Goal: Information Seeking & Learning: Learn about a topic

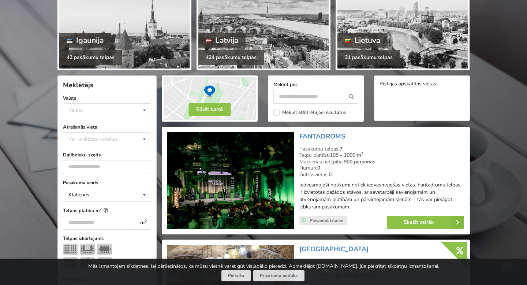
scroll to position [91, 0]
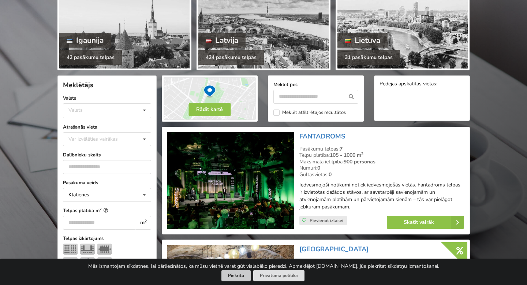
click at [245, 273] on button "Piekrītu" at bounding box center [235, 275] width 29 height 11
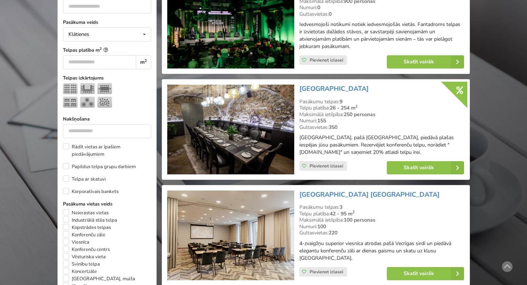
scroll to position [150, 0]
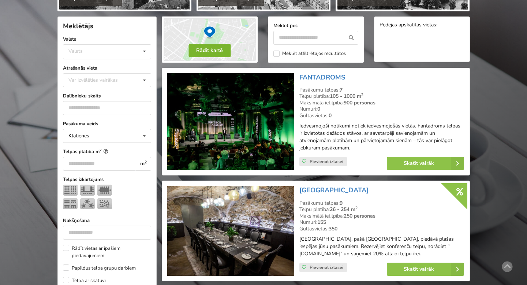
click at [213, 51] on button "Rādīt kartē" at bounding box center [209, 50] width 42 height 13
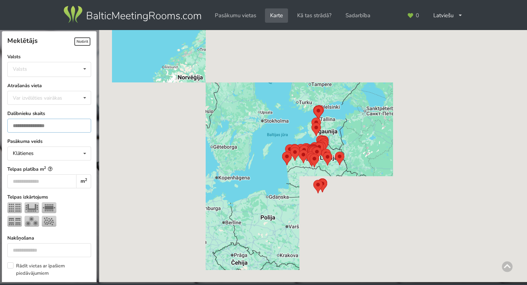
click at [52, 128] on input "number" at bounding box center [49, 126] width 84 height 14
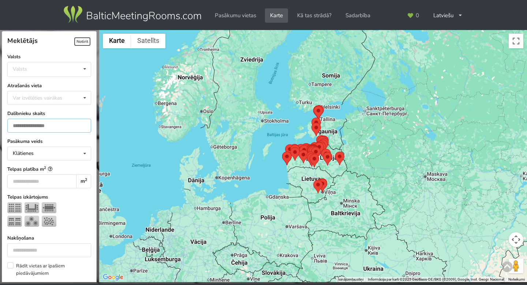
type input "**"
click at [63, 115] on label "Dalībnieku skaits" at bounding box center [49, 113] width 84 height 7
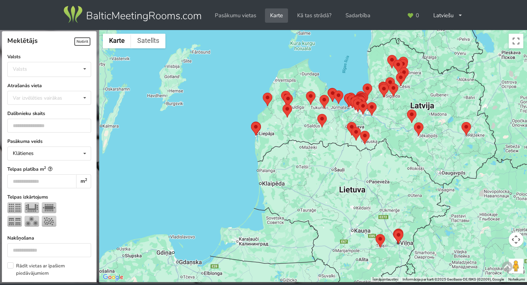
drag, startPoint x: 315, startPoint y: 164, endPoint x: 243, endPoint y: 194, distance: 78.2
click at [244, 194] on div at bounding box center [313, 156] width 428 height 252
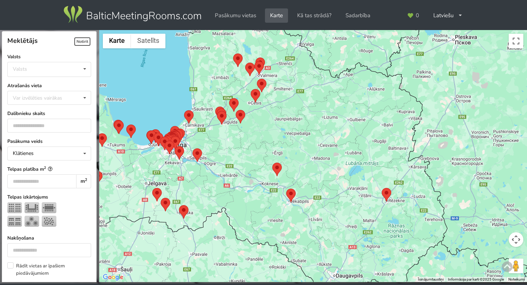
drag, startPoint x: 205, startPoint y: 168, endPoint x: 288, endPoint y: 171, distance: 82.8
click at [288, 171] on div at bounding box center [313, 156] width 428 height 252
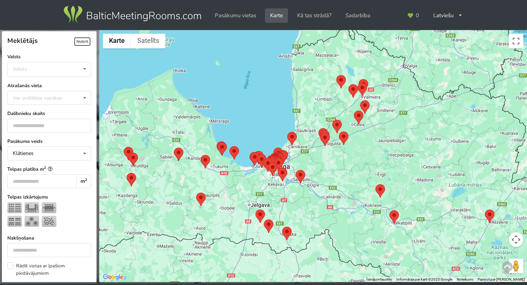
drag, startPoint x: 283, startPoint y: 171, endPoint x: 243, endPoint y: 178, distance: 40.1
click at [243, 178] on div at bounding box center [313, 156] width 428 height 252
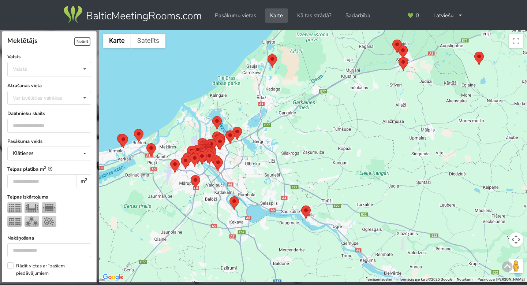
drag, startPoint x: 243, startPoint y: 178, endPoint x: 272, endPoint y: 178, distance: 28.9
click at [271, 178] on div at bounding box center [313, 156] width 428 height 252
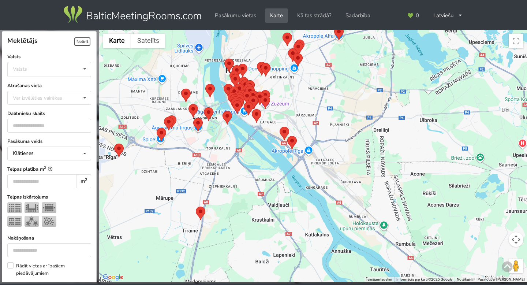
drag, startPoint x: 240, startPoint y: 153, endPoint x: 251, endPoint y: 176, distance: 26.2
click at [251, 176] on div at bounding box center [313, 156] width 428 height 252
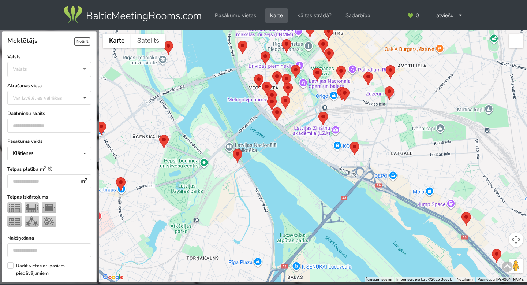
click at [233, 149] on area at bounding box center [233, 149] width 0 height 0
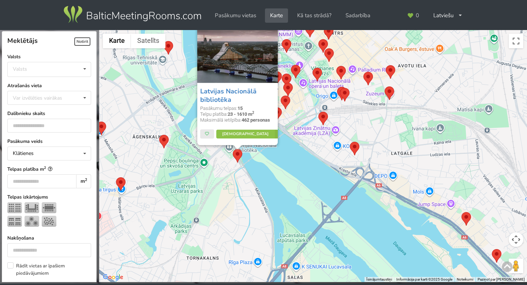
click at [159, 135] on area at bounding box center [159, 135] width 0 height 0
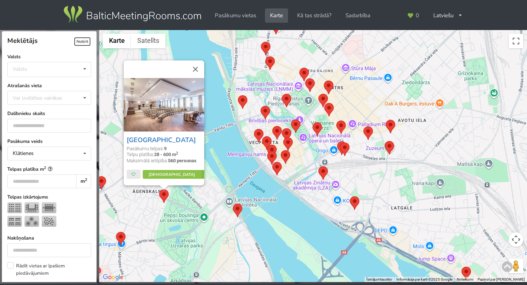
click at [227, 163] on div "Bellevue Park Hotel Riga Pasākumu telpas: 9 Telpu platība: 28 - 600 m 2 Maksimā…" at bounding box center [313, 156] width 428 height 252
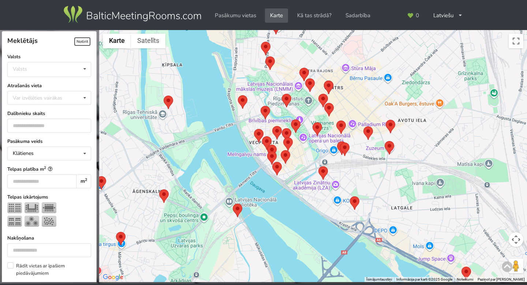
click at [164, 95] on area at bounding box center [164, 95] width 0 height 0
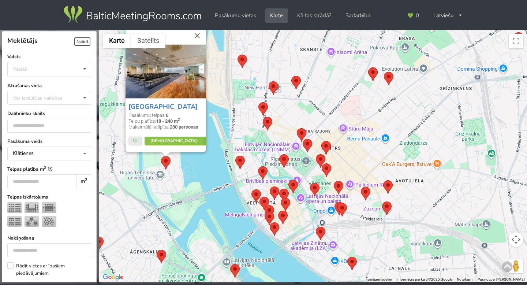
drag, startPoint x: 191, startPoint y: 157, endPoint x: 188, endPoint y: 186, distance: 29.8
click at [188, 186] on div "Riga Islande Hotel Pasākumu telpas: 6 Telpu platība: 18 - 240 m 2 Maksimālā iet…" at bounding box center [313, 156] width 428 height 252
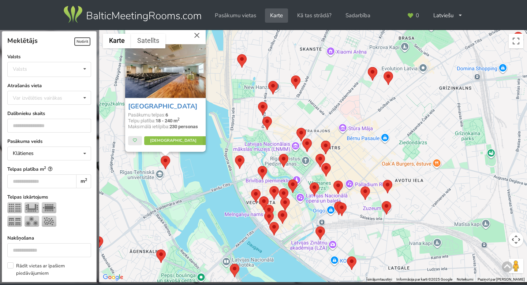
click at [188, 186] on div "Riga Islande Hotel Pasākumu telpas: 6 Telpu platība: 18 - 240 m 2 Maksimālā iet…" at bounding box center [313, 156] width 428 height 252
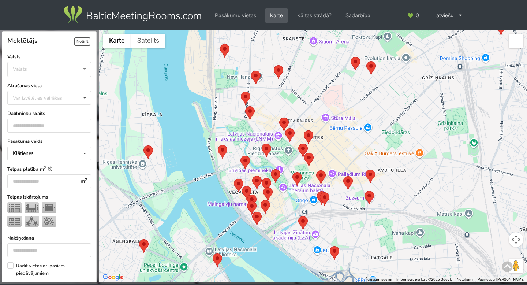
drag, startPoint x: 203, startPoint y: 185, endPoint x: 170, endPoint y: 163, distance: 39.6
click at [170, 163] on div at bounding box center [313, 156] width 428 height 252
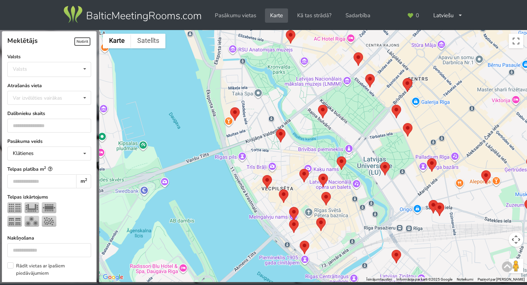
click at [230, 107] on area at bounding box center [230, 107] width 0 height 0
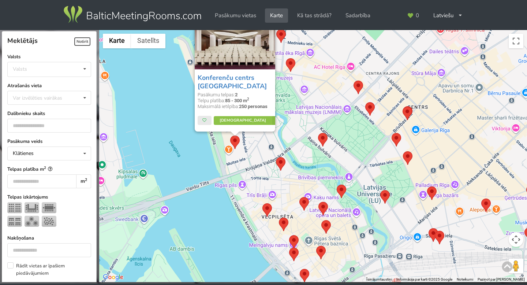
click at [276, 157] on area at bounding box center [276, 157] width 0 height 0
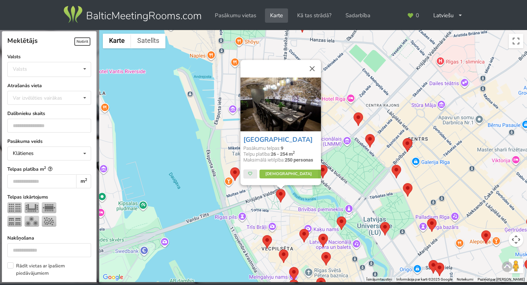
click at [246, 201] on div "Pullman Riga Old Town Hotel Pasākumu telpas: 9 Telpu platība: 26 - 254 m 2 Maks…" at bounding box center [313, 156] width 428 height 252
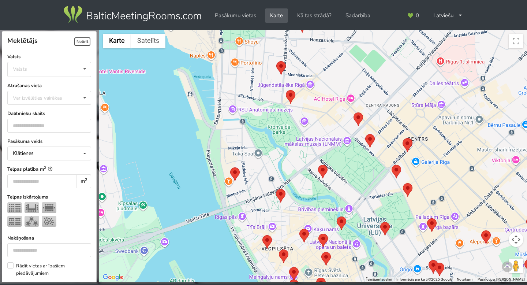
click at [318, 165] on area at bounding box center [318, 165] width 0 height 0
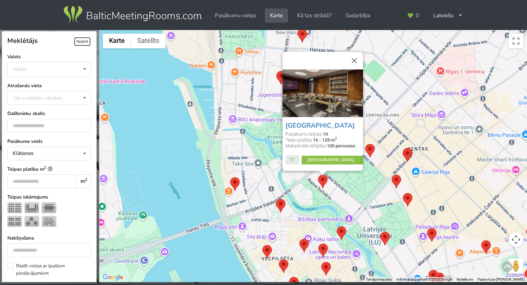
click at [276, 199] on area at bounding box center [276, 199] width 0 height 0
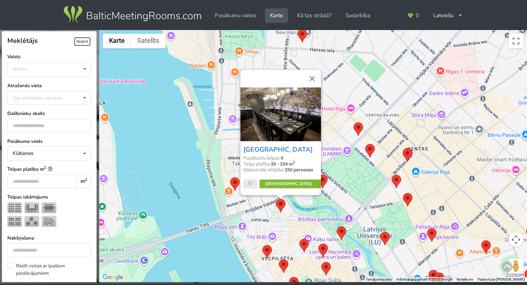
click at [318, 184] on icon at bounding box center [323, 183] width 10 height 9
click at [353, 122] on area at bounding box center [353, 122] width 0 height 0
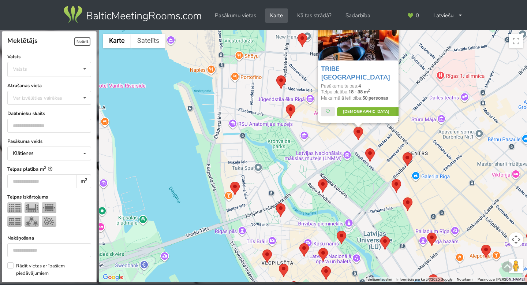
click at [395, 116] on icon at bounding box center [400, 111] width 10 height 9
click at [276, 75] on area at bounding box center [276, 75] width 0 height 0
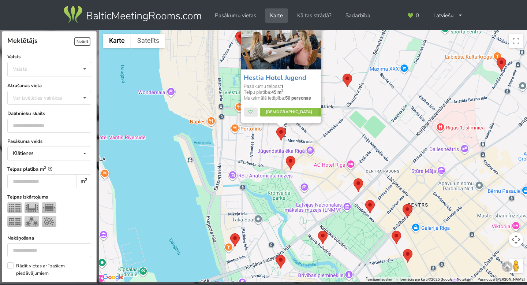
click at [342, 74] on area at bounding box center [342, 74] width 0 height 0
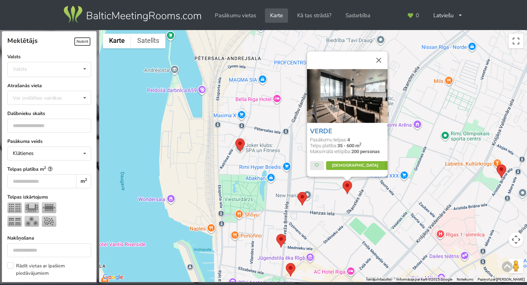
click at [384, 164] on icon at bounding box center [389, 165] width 10 height 9
click at [235, 138] on area at bounding box center [235, 138] width 0 height 0
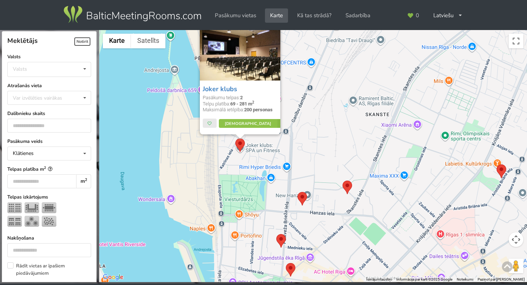
click at [322, 115] on div "Joker klubs Pasākumu telpas: 2 Telpu platība: 69 - 281 m 2 Maksimālā ietilpība:…" at bounding box center [313, 156] width 428 height 252
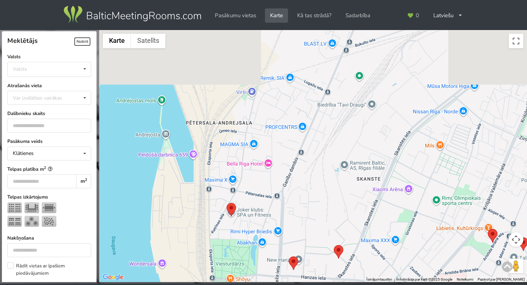
drag, startPoint x: 322, startPoint y: 115, endPoint x: 313, endPoint y: 181, distance: 66.8
click at [313, 181] on div at bounding box center [313, 156] width 428 height 252
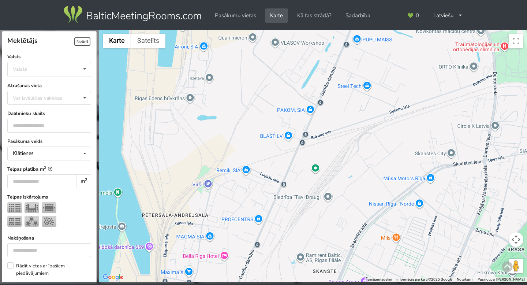
drag, startPoint x: 348, startPoint y: 136, endPoint x: 304, endPoint y: 230, distance: 103.8
click at [304, 230] on div at bounding box center [313, 156] width 428 height 252
drag, startPoint x: 377, startPoint y: 164, endPoint x: 372, endPoint y: 73, distance: 91.2
click at [372, 73] on div at bounding box center [313, 156] width 428 height 252
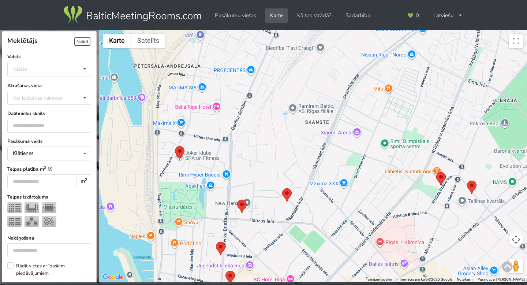
click at [436, 172] on area at bounding box center [436, 172] width 0 height 0
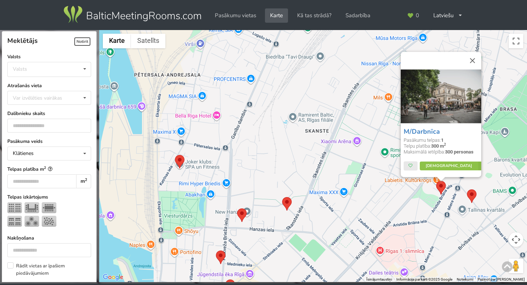
click at [467, 189] on area at bounding box center [467, 189] width 0 height 0
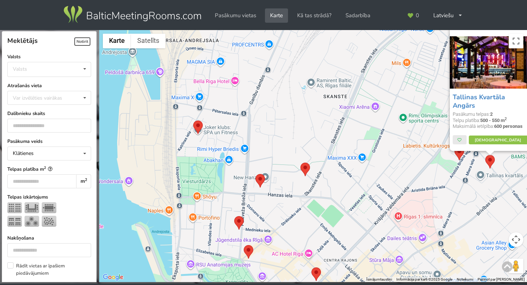
drag, startPoint x: 340, startPoint y: 234, endPoint x: 378, endPoint y: 188, distance: 60.0
click at [377, 189] on div "Tallinas Kvartāla Angārs Pasākumu telpas: 2 Telpu platība: 500 - 550 m 2 Maksim…" at bounding box center [313, 156] width 428 height 252
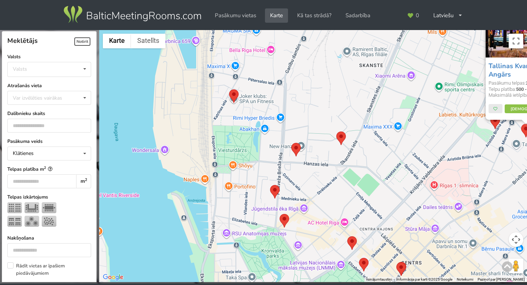
click at [296, 156] on img at bounding box center [296, 150] width 10 height 14
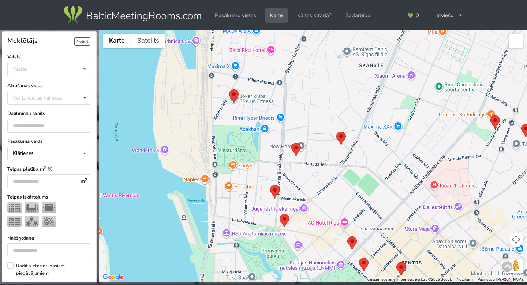
click at [291, 143] on area at bounding box center [291, 143] width 0 height 0
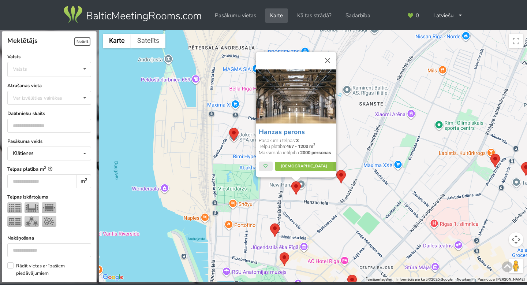
click at [270, 223] on area at bounding box center [270, 223] width 0 height 0
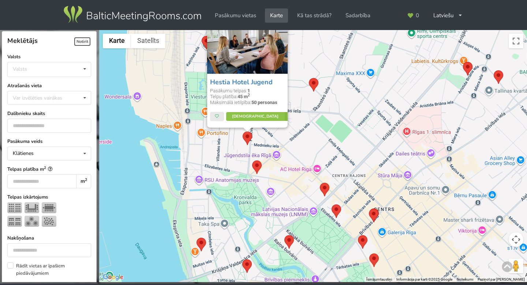
drag, startPoint x: 341, startPoint y: 229, endPoint x: 312, endPoint y: 135, distance: 98.6
click at [312, 135] on div "Hestia Hotel Jugend Pasākumu telpas: 1 Telpu platība: 45 m 2 Maksimālā ietilpīb…" at bounding box center [313, 156] width 428 height 252
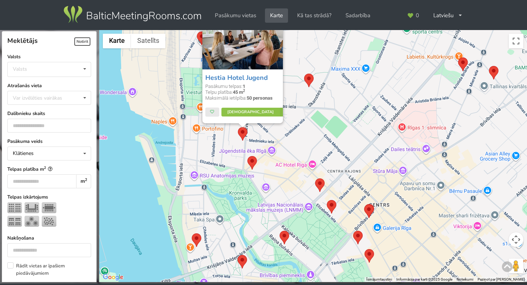
click at [247, 156] on area at bounding box center [247, 156] width 0 height 0
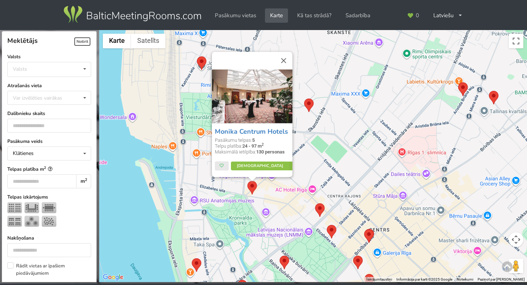
click at [315, 203] on area at bounding box center [315, 203] width 0 height 0
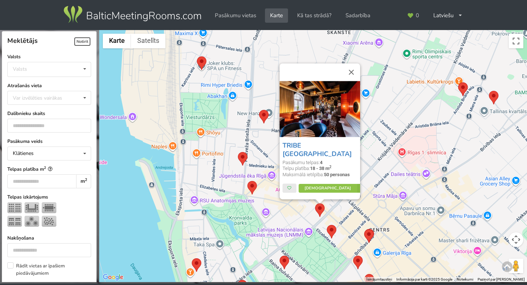
click at [301, 214] on div "TRIBE Riga City Centre Pasākumu telpas: 4 Telpu platība: 18 - 38 m 2 Maksimālā …" at bounding box center [313, 156] width 428 height 252
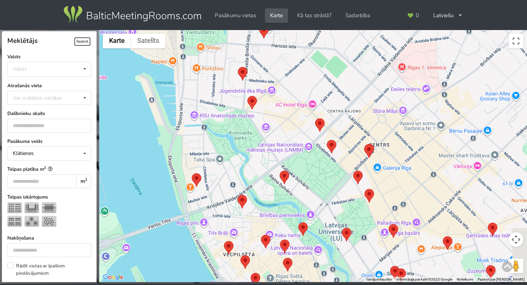
drag, startPoint x: 301, startPoint y: 214, endPoint x: 297, endPoint y: 106, distance: 108.4
click at [297, 106] on div at bounding box center [313, 156] width 428 height 252
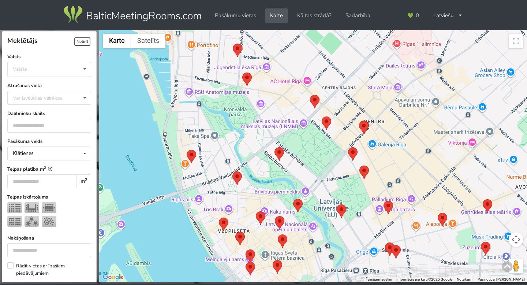
click at [232, 171] on area at bounding box center [232, 171] width 0 height 0
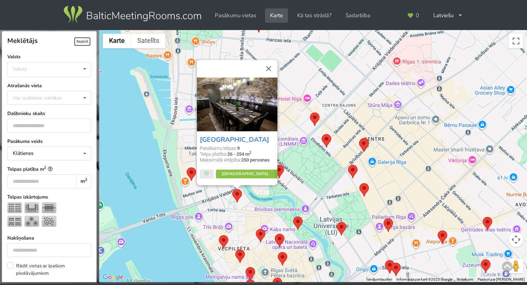
click at [348, 165] on area at bounding box center [348, 165] width 0 height 0
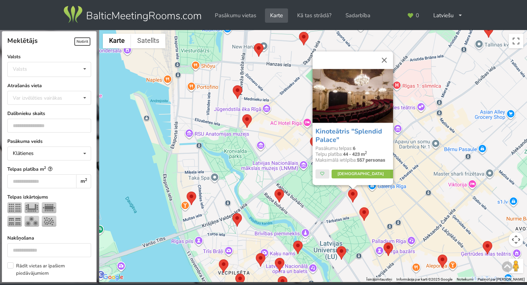
click at [338, 194] on div "Kinoteātris "Splendid Palace" Pasākumu telpas: 6 Telpu platība: 44 - 423 m 2 Ma…" at bounding box center [313, 156] width 428 height 252
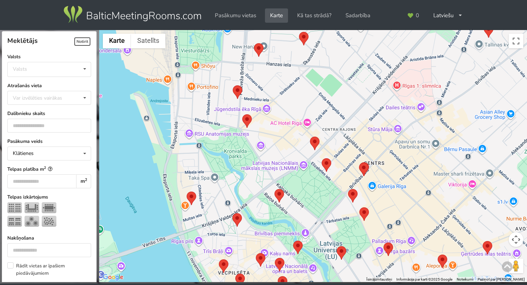
click at [359, 162] on area at bounding box center [359, 162] width 0 height 0
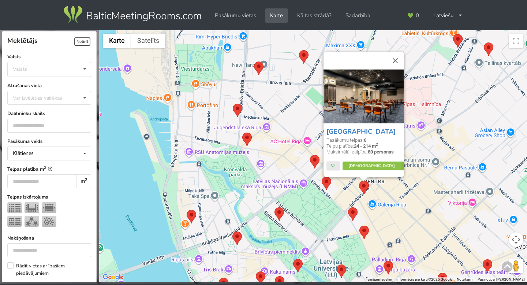
click at [341, 192] on div "Aston Hotel Riga Pasākumu telpas: 6 Telpu platība: 24 - 214 m 2 Maksimālā ietil…" at bounding box center [313, 156] width 428 height 252
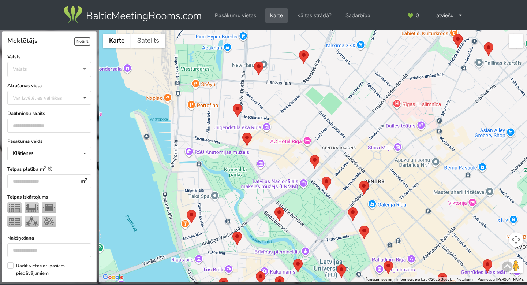
click at [322, 176] on area at bounding box center [322, 176] width 0 height 0
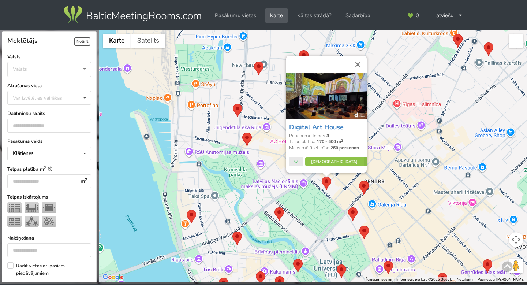
click at [337, 204] on div "Digital Art House Pasākumu telpas: 3 Telpu platība: 170 - 500 m 2 Maksimālā iet…" at bounding box center [313, 156] width 428 height 252
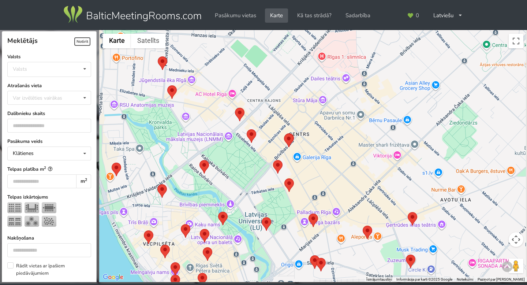
drag, startPoint x: 401, startPoint y: 193, endPoint x: 315, endPoint y: 127, distance: 108.9
click at [315, 128] on div at bounding box center [313, 156] width 428 height 252
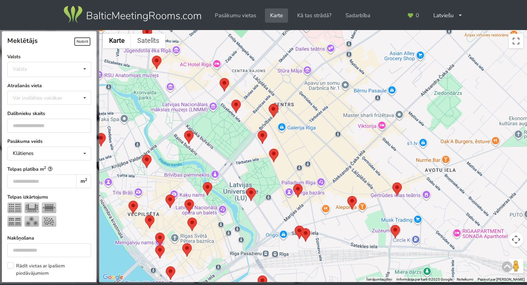
click at [392, 182] on area at bounding box center [392, 182] width 0 height 0
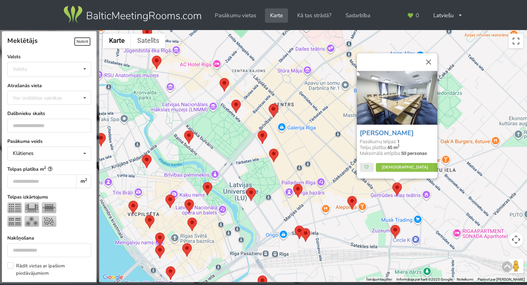
click at [347, 196] on area at bounding box center [347, 196] width 0 height 0
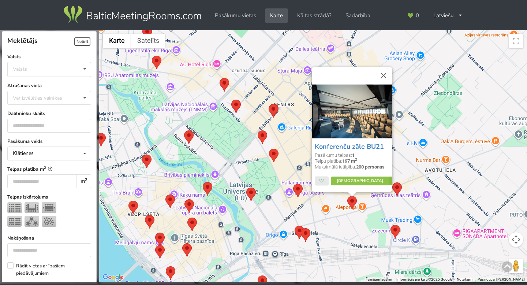
click at [390, 225] on area at bounding box center [390, 225] width 0 height 0
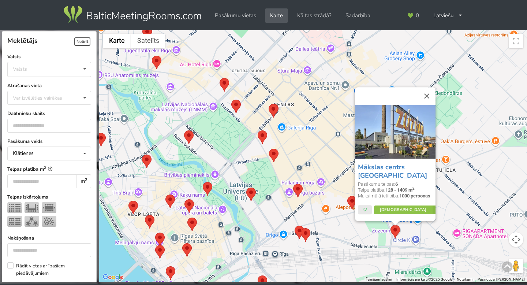
click at [308, 237] on img at bounding box center [306, 235] width 10 height 14
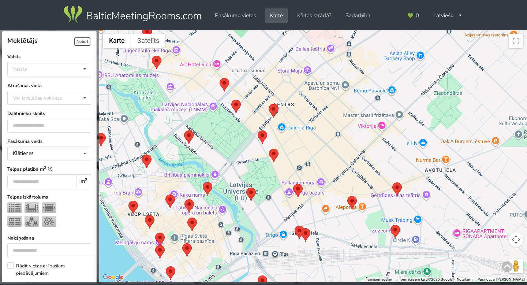
click at [301, 228] on area at bounding box center [301, 228] width 0 height 0
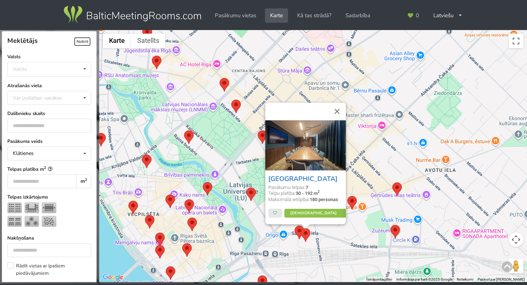
click at [295, 225] on area at bounding box center [295, 225] width 0 height 0
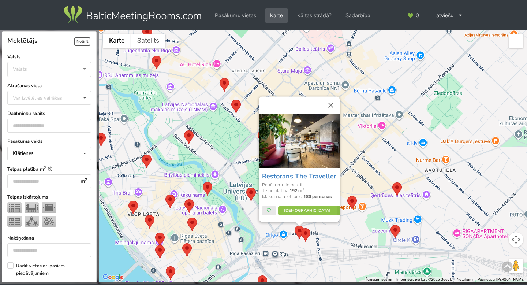
click at [330, 237] on div "Restorāns The Traveller Pasākumu telpas: 1 Telpu platība: 192 m 2 Maksimālā iet…" at bounding box center [313, 156] width 428 height 252
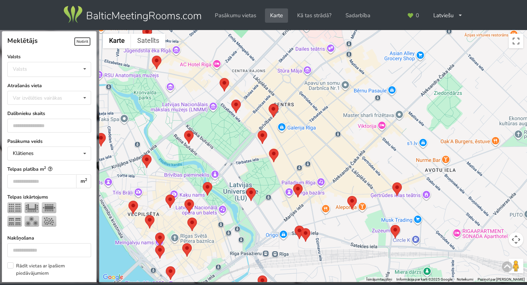
click at [347, 196] on area at bounding box center [347, 196] width 0 height 0
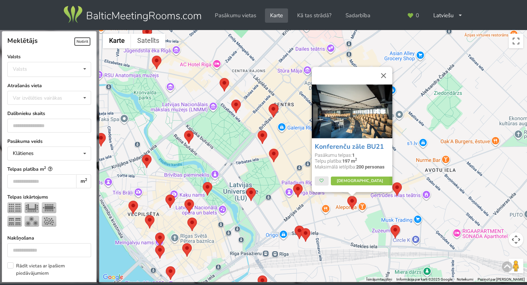
click at [293, 184] on area at bounding box center [293, 184] width 0 height 0
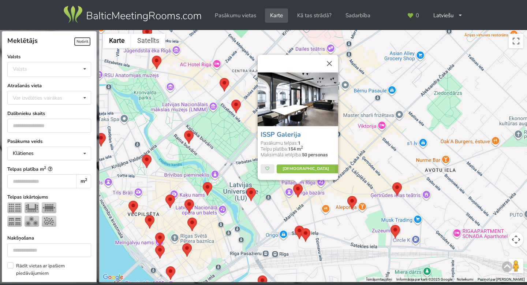
click at [291, 209] on div "ISSP Galerija Pasākumu telpas: 1 Telpu platība: 154 m 2 Maksimālā ietilpība: 50…" at bounding box center [313, 156] width 428 height 252
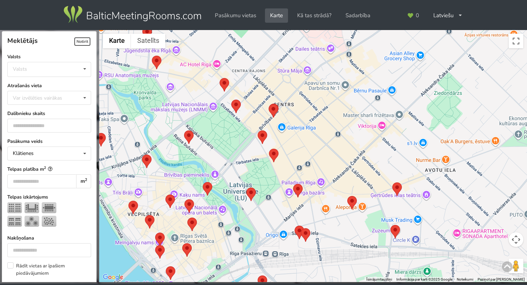
click at [252, 199] on img at bounding box center [251, 194] width 10 height 14
click at [246, 187] on area at bounding box center [246, 187] width 0 height 0
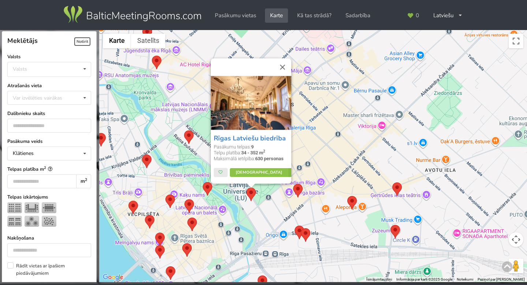
click at [311, 151] on div "Rīgas Latviešu biedrība Pasākumu telpas: 9 Telpu platība: 34 - 352 m 2 Maksimāl…" at bounding box center [313, 156] width 428 height 252
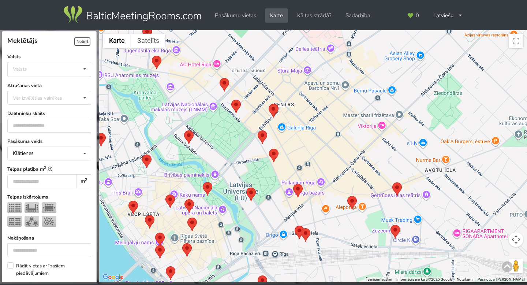
click at [269, 149] on area at bounding box center [269, 149] width 0 height 0
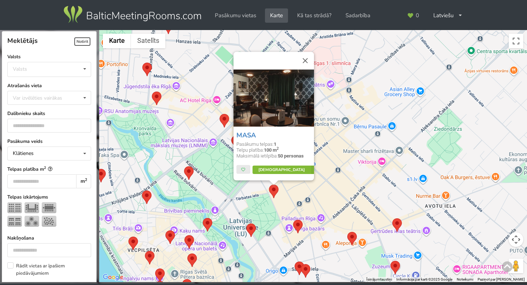
click at [311, 171] on icon at bounding box center [316, 169] width 10 height 9
click at [332, 196] on div "MASA Pasākumu telpas: 1 Telpu platība: 100 m 2 Maksimālā ietilpība: 50 personas…" at bounding box center [313, 156] width 428 height 252
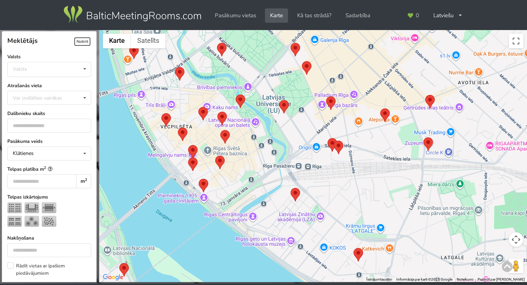
drag, startPoint x: 332, startPoint y: 196, endPoint x: 367, endPoint y: 68, distance: 132.7
click at [367, 68] on div at bounding box center [313, 156] width 428 height 252
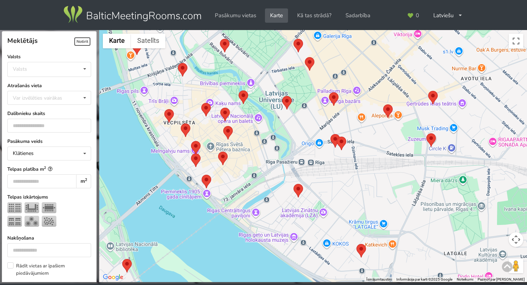
click at [293, 184] on area at bounding box center [293, 184] width 0 height 0
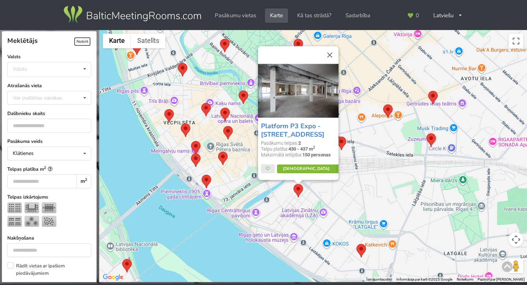
click at [335, 170] on icon at bounding box center [340, 168] width 10 height 9
click at [356, 244] on area at bounding box center [356, 244] width 0 height 0
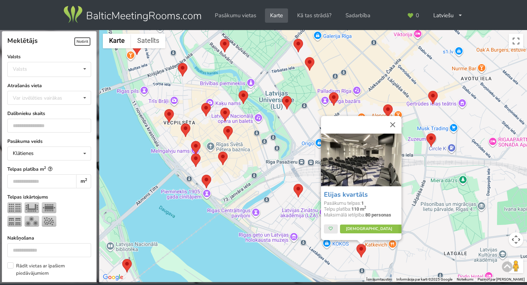
click at [342, 259] on div "Elijas kvartāls Pasākumu telpas: 1 Telpu platība: 110 m 2 Maksimālā ietilpība: …" at bounding box center [313, 156] width 428 height 252
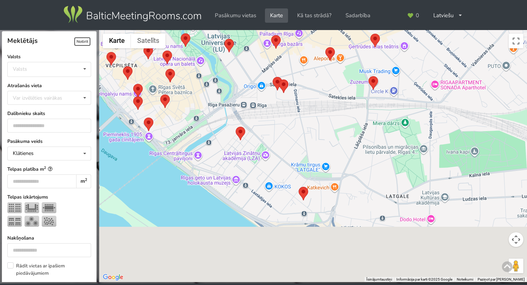
drag, startPoint x: 341, startPoint y: 260, endPoint x: 274, endPoint y: 193, distance: 95.0
click at [275, 195] on div at bounding box center [313, 156] width 428 height 252
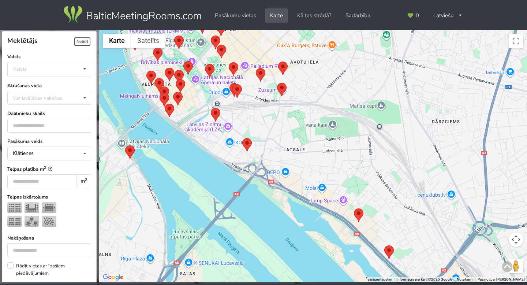
click at [354, 208] on area at bounding box center [354, 208] width 0 height 0
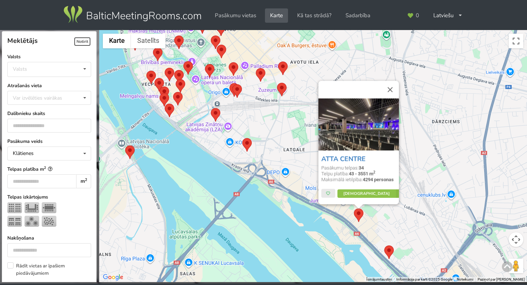
click at [384, 245] on area at bounding box center [384, 245] width 0 height 0
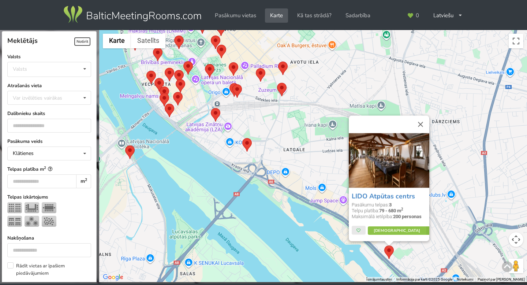
click at [349, 248] on div "LIDO Atpūtas centrs Pasākumu telpas: 3 Telpu platība: 79 - 680 m 2 Maksimālā ie…" at bounding box center [313, 156] width 428 height 252
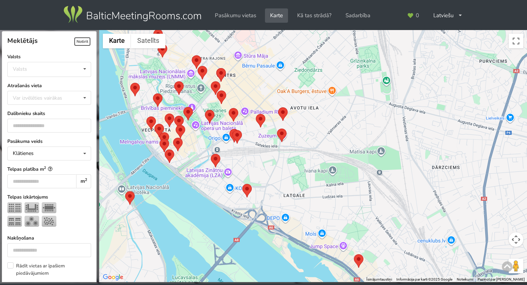
drag, startPoint x: 376, startPoint y: 154, endPoint x: 376, endPoint y: 209, distance: 54.9
click at [376, 209] on div at bounding box center [313, 156] width 428 height 252
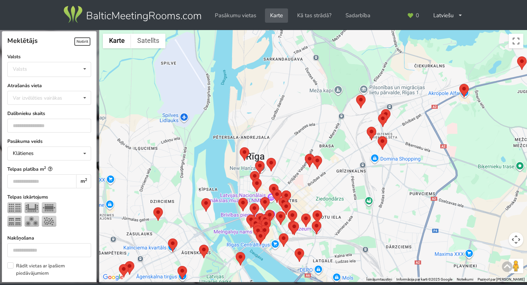
drag, startPoint x: 380, startPoint y: 125, endPoint x: 365, endPoint y: 154, distance: 32.7
click at [365, 154] on div at bounding box center [313, 156] width 428 height 252
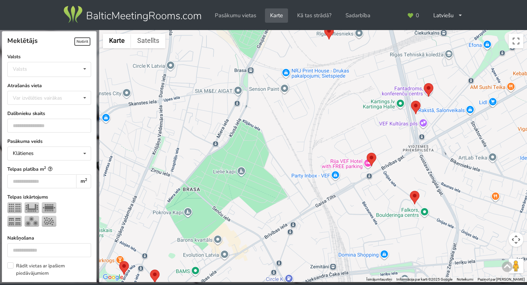
click at [367, 153] on area at bounding box center [367, 153] width 0 height 0
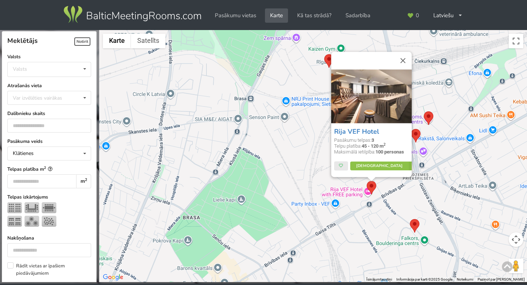
click at [410, 219] on area at bounding box center [410, 219] width 0 height 0
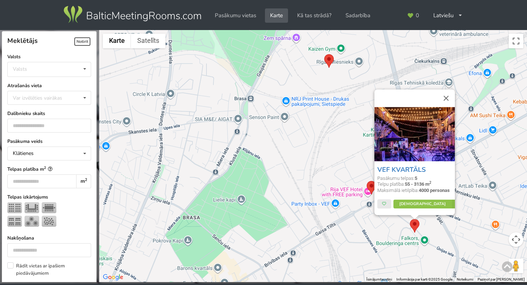
click at [475, 160] on div "VEF KVARTĀLS Pasākumu telpas: 5 Telpu platība: 55 - 3136 m 2 Maksimālā ietilpīb…" at bounding box center [313, 156] width 428 height 252
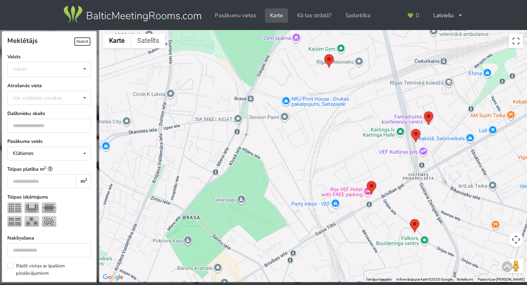
click at [424, 111] on area at bounding box center [424, 111] width 0 height 0
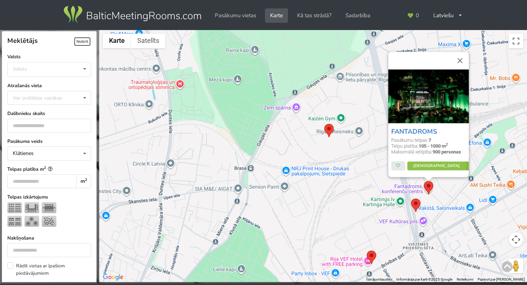
click at [411, 198] on area at bounding box center [411, 198] width 0 height 0
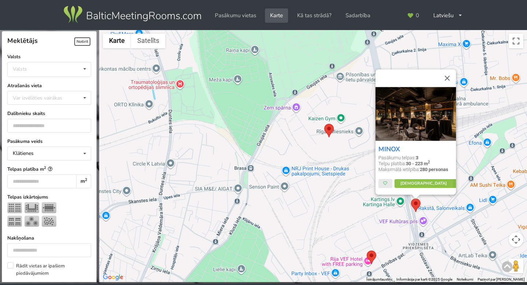
click at [324, 124] on area at bounding box center [324, 124] width 0 height 0
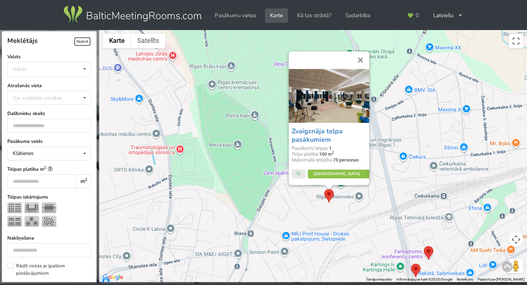
click at [385, 188] on div "Zvaigznāja telpa pasākumiem Pasākumu telpas: 1 Telpu platība: 100 m 2 Maksimālā…" at bounding box center [313, 156] width 428 height 252
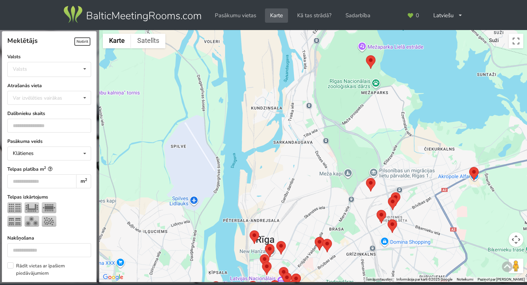
drag, startPoint x: 385, startPoint y: 188, endPoint x: 329, endPoint y: 137, distance: 75.1
click at [330, 137] on div at bounding box center [313, 156] width 428 height 252
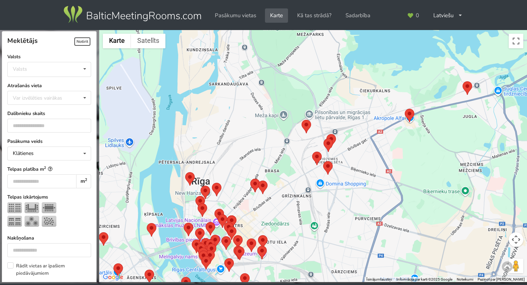
click at [405, 109] on area at bounding box center [405, 109] width 0 height 0
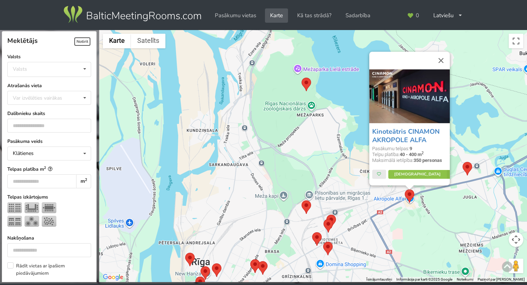
click at [465, 173] on img at bounding box center [467, 169] width 10 height 14
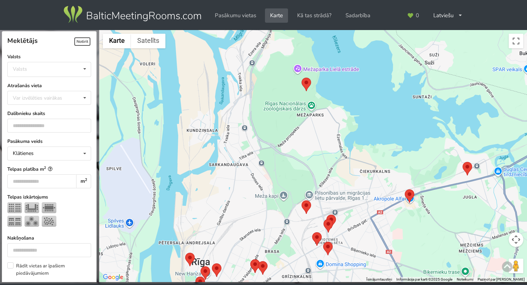
click at [462, 162] on area at bounding box center [462, 162] width 0 height 0
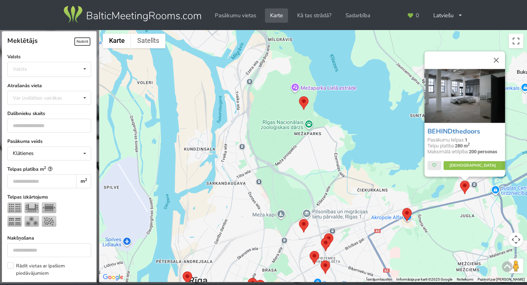
click at [435, 223] on div "BEHINDthedoors Pasākumu telpas: 1 Telpu platība: 280 m 2 Maksimālā ietilpība: 2…" at bounding box center [313, 156] width 428 height 252
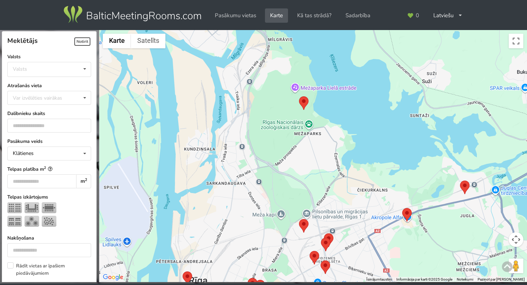
click at [460, 180] on area at bounding box center [460, 180] width 0 height 0
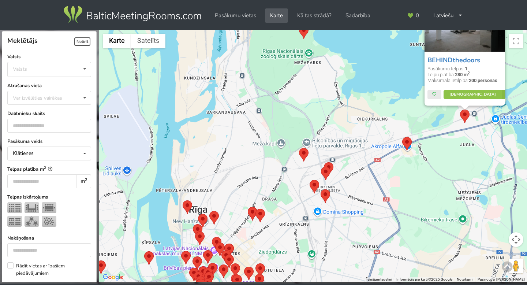
drag, startPoint x: 322, startPoint y: 162, endPoint x: 322, endPoint y: 86, distance: 76.1
click at [322, 86] on div "BEHINDthedoors Pasākumu telpas: 1 Telpu platība: 280 m 2 Maksimālā ietilpība: 2…" at bounding box center [313, 156] width 428 height 252
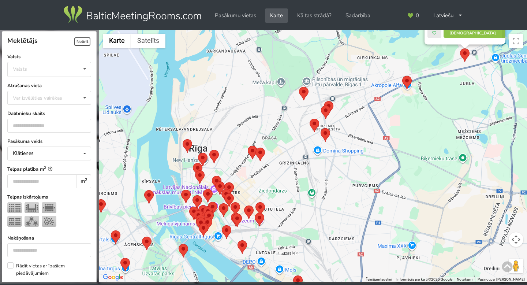
drag, startPoint x: 341, startPoint y: 174, endPoint x: 279, endPoint y: 117, distance: 83.9
click at [280, 117] on div "BEHINDthedoors Pasākumu telpas: 1 Telpu platība: 280 m 2 Maksimālā ietilpība: 2…" at bounding box center [313, 156] width 428 height 252
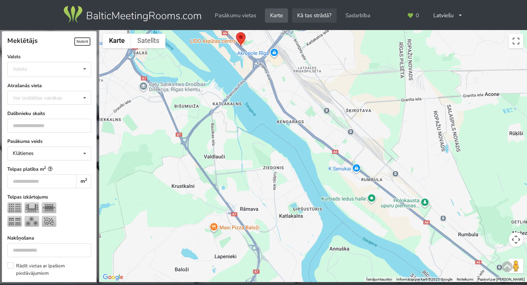
drag, startPoint x: 307, startPoint y: 199, endPoint x: 309, endPoint y: 16, distance: 183.7
click at [309, 16] on div "Meklētājs Notīrīt Aizvērt Valsts Valsts Igaunija Latvija Lietuva Atrašanās viet…" at bounding box center [263, 142] width 527 height 285
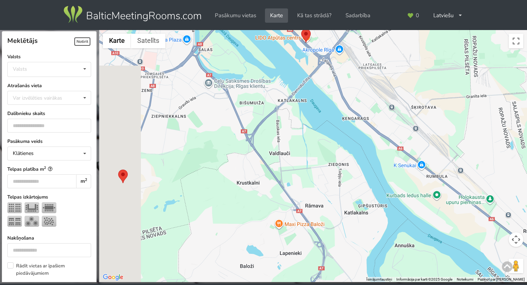
drag, startPoint x: 277, startPoint y: 95, endPoint x: 381, endPoint y: 88, distance: 104.1
click at [379, 89] on div "BEHINDthedoors Pasākumu telpas: 1 Telpu platība: 280 m 2 Maksimālā ietilpība: 2…" at bounding box center [313, 156] width 428 height 252
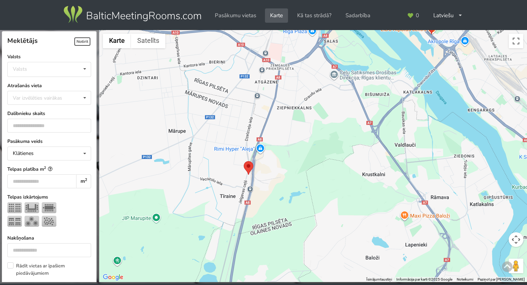
click at [244, 161] on area at bounding box center [244, 161] width 0 height 0
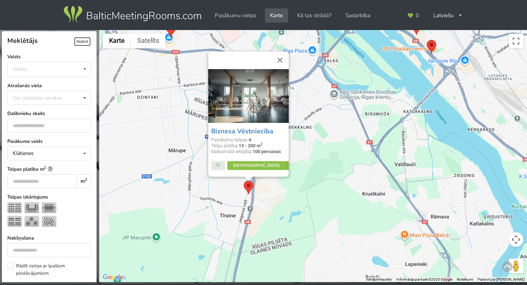
click at [325, 151] on div "Biznesa Vēstniecība Pasākumu telpas: 4 Telpu platība: 13 - 200 m 2 Maksimālā ie…" at bounding box center [313, 156] width 428 height 252
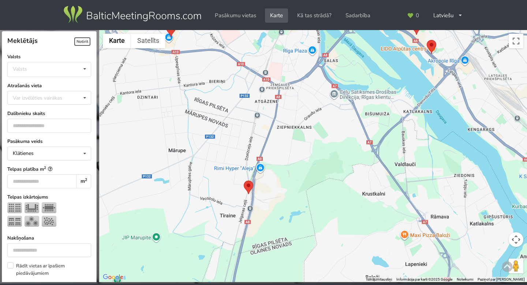
drag, startPoint x: 322, startPoint y: 150, endPoint x: 414, endPoint y: 240, distance: 129.1
click at [414, 240] on div at bounding box center [313, 156] width 428 height 252
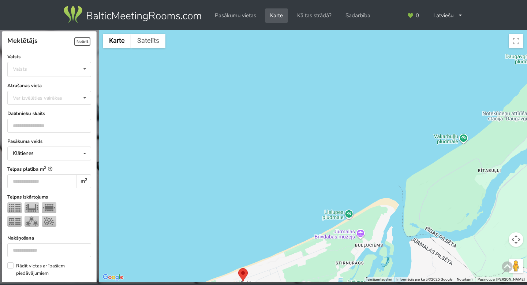
drag, startPoint x: 367, startPoint y: 225, endPoint x: 309, endPoint y: 185, distance: 70.1
click at [309, 185] on div at bounding box center [313, 156] width 428 height 252
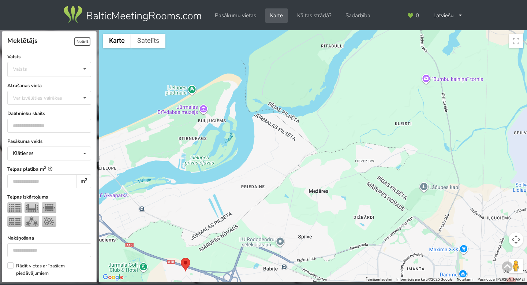
drag, startPoint x: 347, startPoint y: 213, endPoint x: 289, endPoint y: 115, distance: 114.1
click at [289, 115] on div at bounding box center [313, 156] width 428 height 252
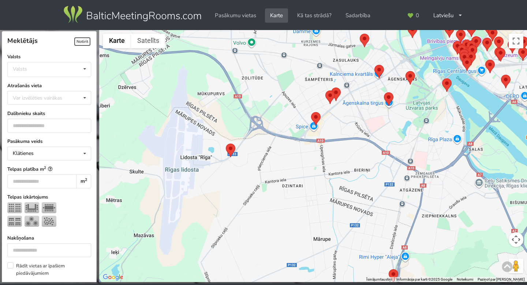
drag, startPoint x: 313, startPoint y: 124, endPoint x: 289, endPoint y: 171, distance: 52.7
click at [289, 171] on div at bounding box center [313, 156] width 428 height 252
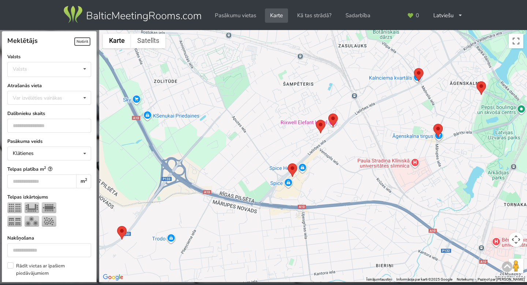
click at [316, 120] on area at bounding box center [316, 120] width 0 height 0
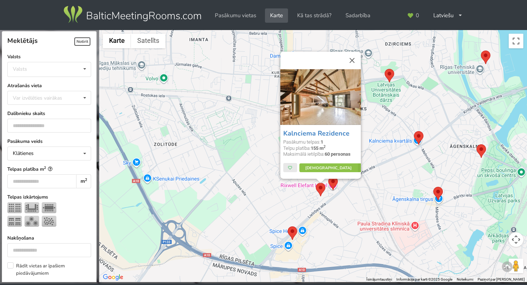
click at [345, 207] on div "Kalnciema Rezidence Pasākumu telpas: 1 Telpu platība: 155 m 2 Maksimālā ietilpī…" at bounding box center [313, 156] width 428 height 252
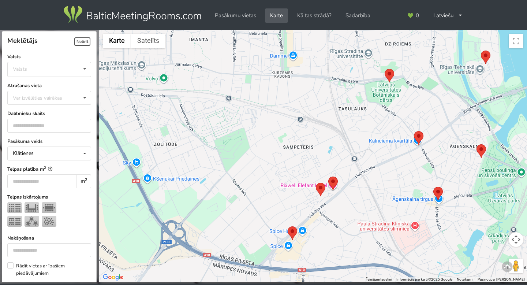
click at [328, 176] on area at bounding box center [328, 176] width 0 height 0
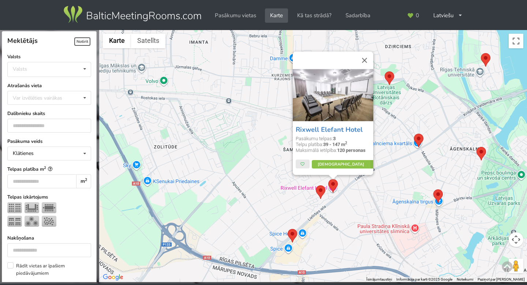
click at [364, 193] on div "Rixwell Elefant Hotel Pasākumu telpas: 3 Telpu platība: 39 - 147 m 2 Maksimālā …" at bounding box center [313, 156] width 428 height 252
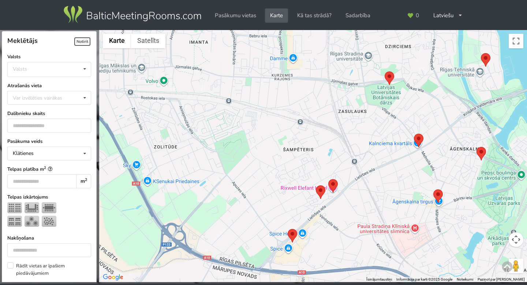
click at [414, 134] on area at bounding box center [414, 134] width 0 height 0
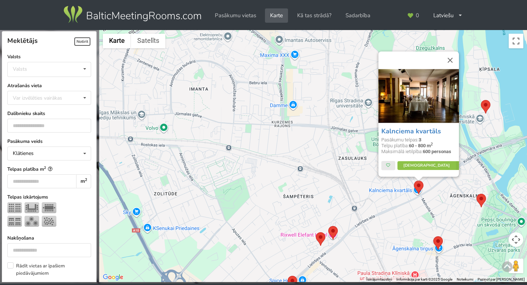
click at [415, 213] on div "Kalnciema kvartāls Pasākumu telpas: 3 Telpu platība: 60 - 800 m 2 Maksimālā iet…" at bounding box center [313, 156] width 428 height 252
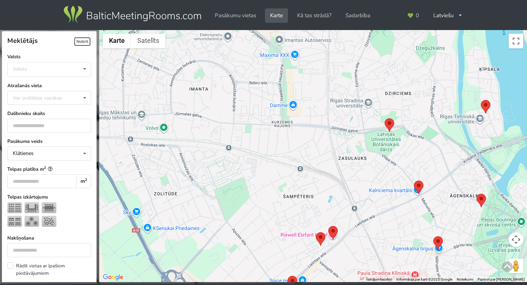
click at [433, 236] on area at bounding box center [433, 236] width 0 height 0
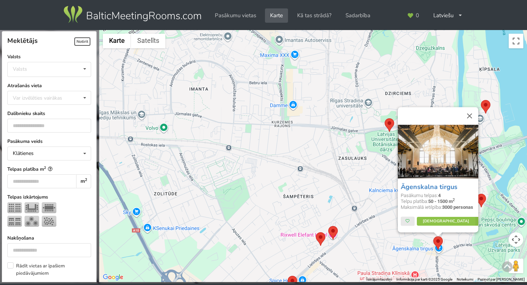
click at [483, 203] on img at bounding box center [481, 201] width 10 height 14
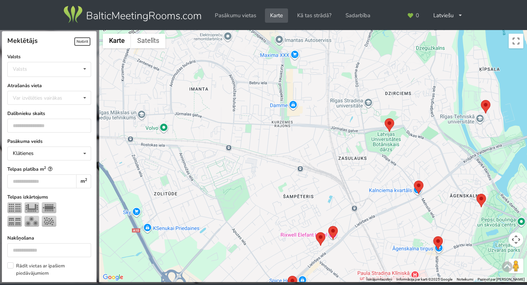
click at [476, 194] on area at bounding box center [476, 194] width 0 height 0
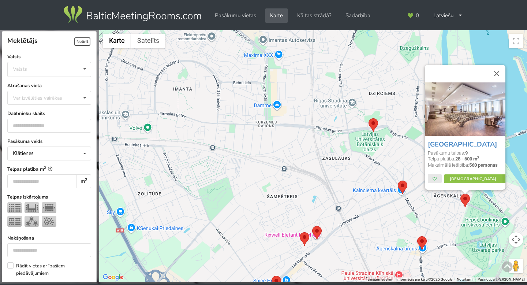
click at [375, 128] on img at bounding box center [373, 125] width 10 height 14
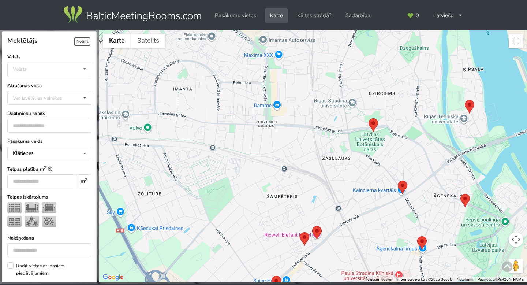
click at [368, 118] on area at bounding box center [368, 118] width 0 height 0
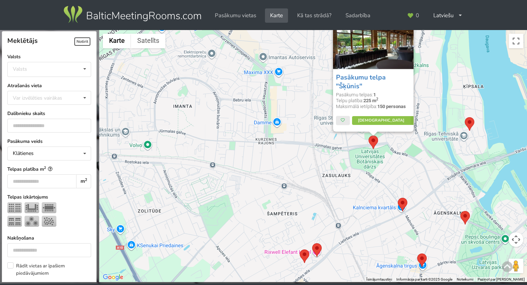
click at [361, 203] on div "Pasākumu telpa "Šķūnis" Pasākumu telpas: 1 Telpu platība: 225 m 2 Maksimālā iet…" at bounding box center [313, 156] width 428 height 252
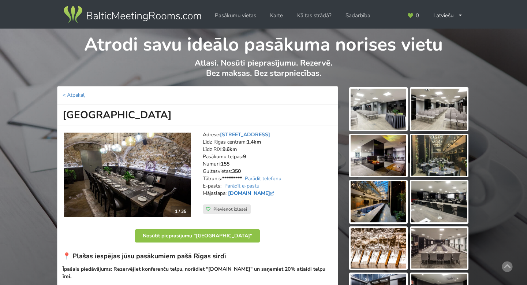
click at [252, 193] on link "[DOMAIN_NAME]" at bounding box center [252, 193] width 48 height 7
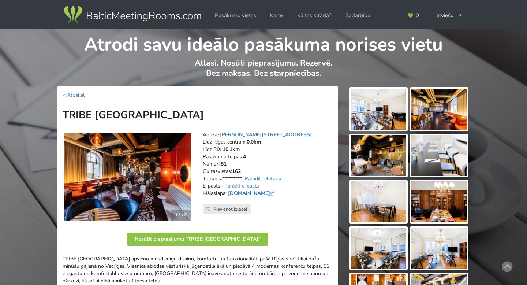
click at [252, 192] on link "tribehotels.com" at bounding box center [252, 193] width 48 height 7
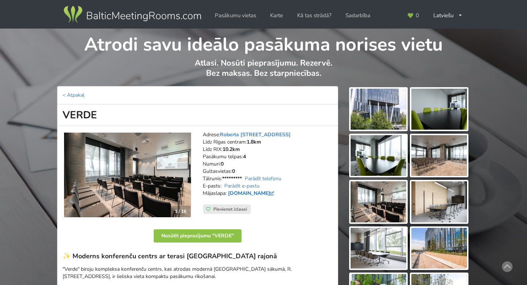
click at [243, 192] on link "[DOMAIN_NAME]" at bounding box center [252, 193] width 48 height 7
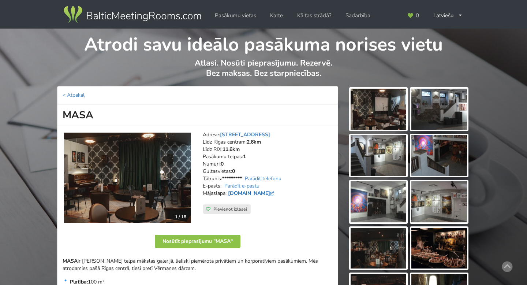
click at [261, 194] on link "masastudija.com" at bounding box center [252, 193] width 48 height 7
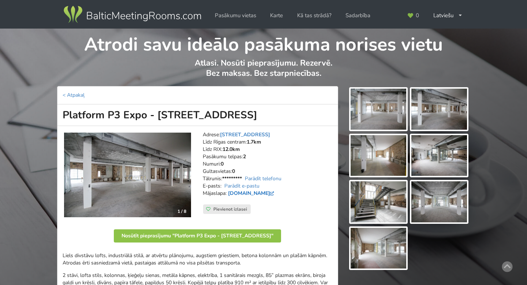
click at [246, 194] on link "[DOMAIN_NAME]" at bounding box center [252, 193] width 48 height 7
click at [181, 184] on img at bounding box center [127, 174] width 127 height 85
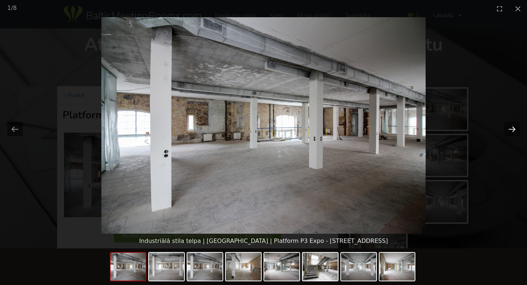
click at [514, 130] on button "Next slide" at bounding box center [511, 129] width 15 height 14
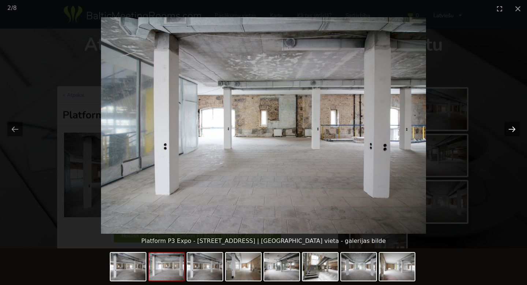
click at [514, 130] on button "Next slide" at bounding box center [511, 129] width 15 height 14
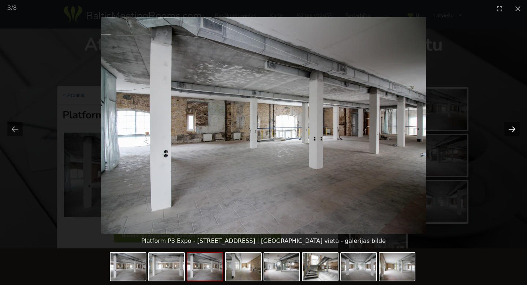
click at [514, 130] on button "Next slide" at bounding box center [511, 129] width 15 height 14
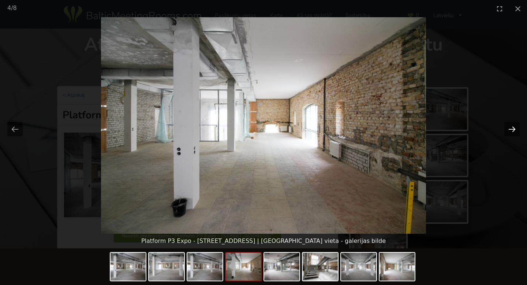
click at [514, 130] on button "Next slide" at bounding box center [511, 129] width 15 height 14
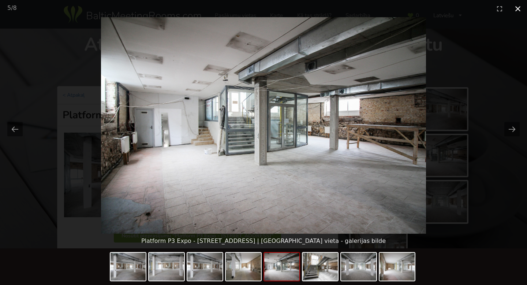
click at [518, 11] on button "Close gallery" at bounding box center [518, 8] width 18 height 17
